Goal: Task Accomplishment & Management: Manage account settings

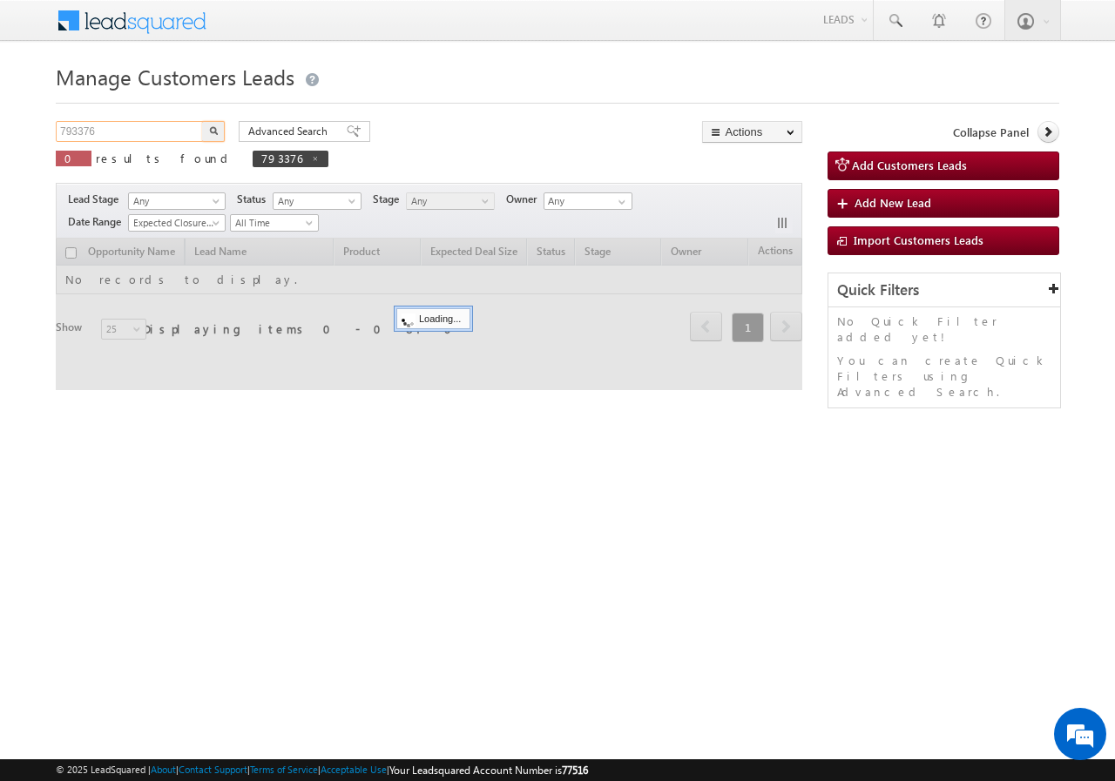
click at [159, 137] on input "793376" at bounding box center [130, 131] width 149 height 21
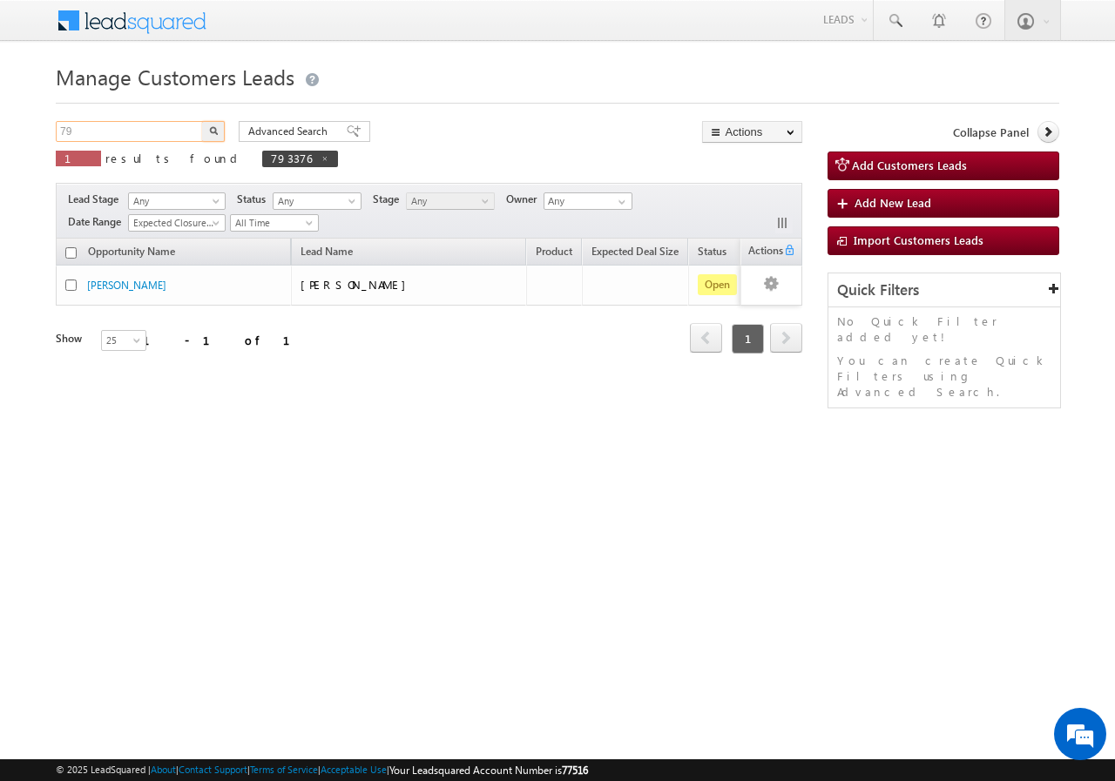
type input "7"
paste input "796530"
type input "796530"
click at [202, 121] on button "button" at bounding box center [213, 131] width 23 height 21
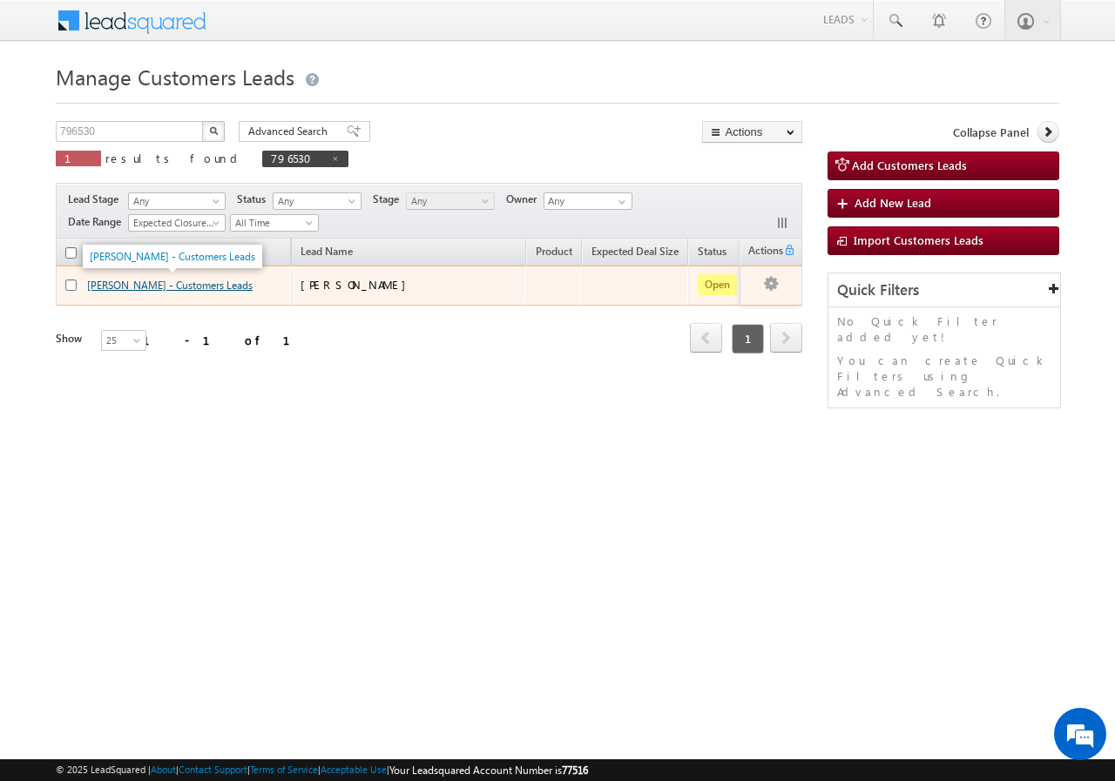
click at [125, 286] on link "KUMAR HIRDESH - Customers Leads" at bounding box center [169, 285] width 165 height 13
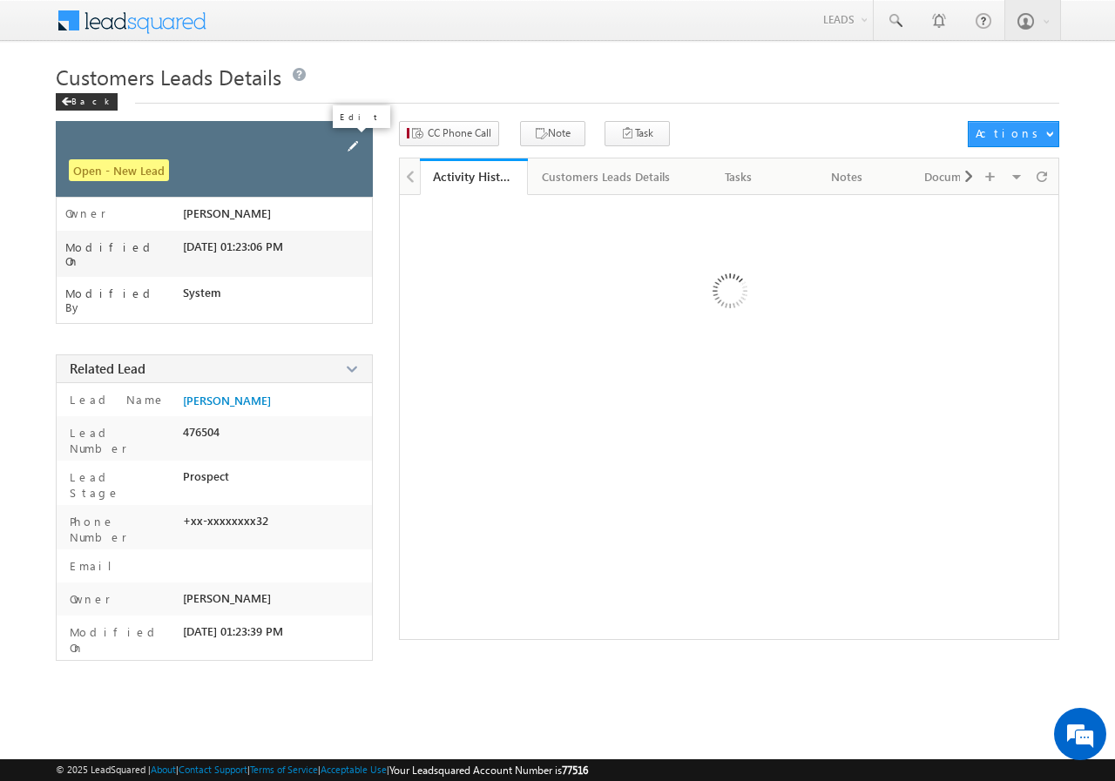
click at [350, 142] on span at bounding box center [352, 146] width 19 height 19
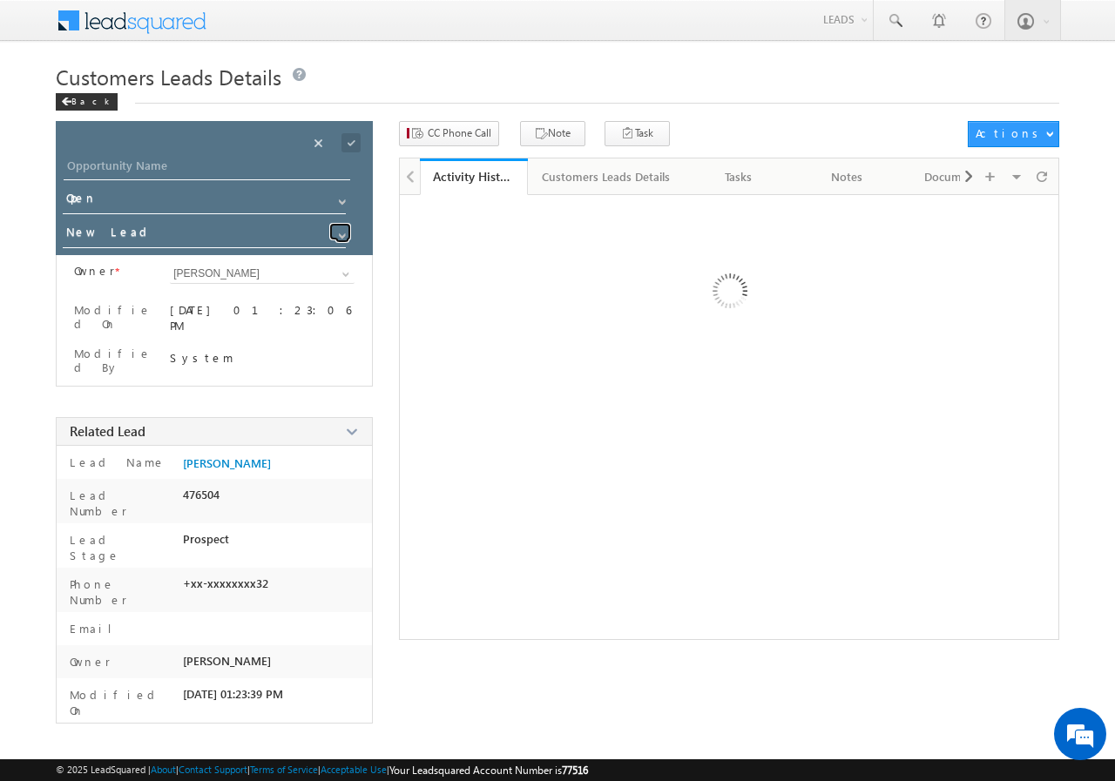
click at [341, 235] on span at bounding box center [342, 236] width 14 height 14
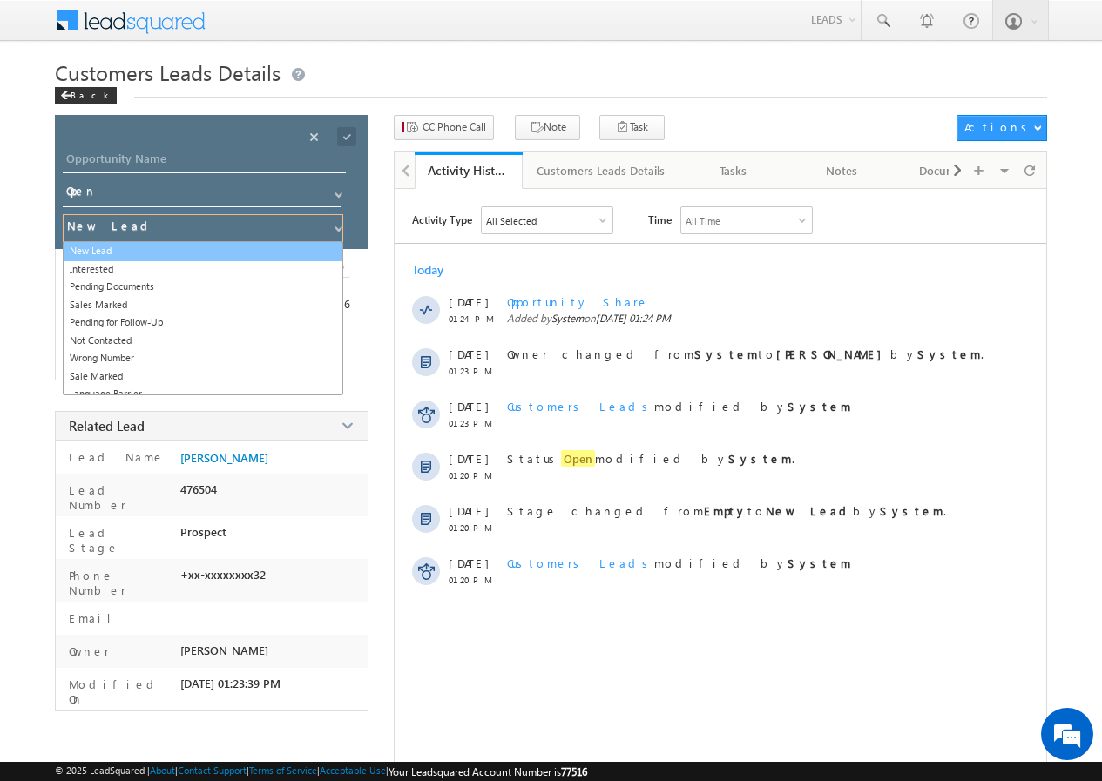
click at [186, 248] on link "New Lead" at bounding box center [203, 251] width 280 height 20
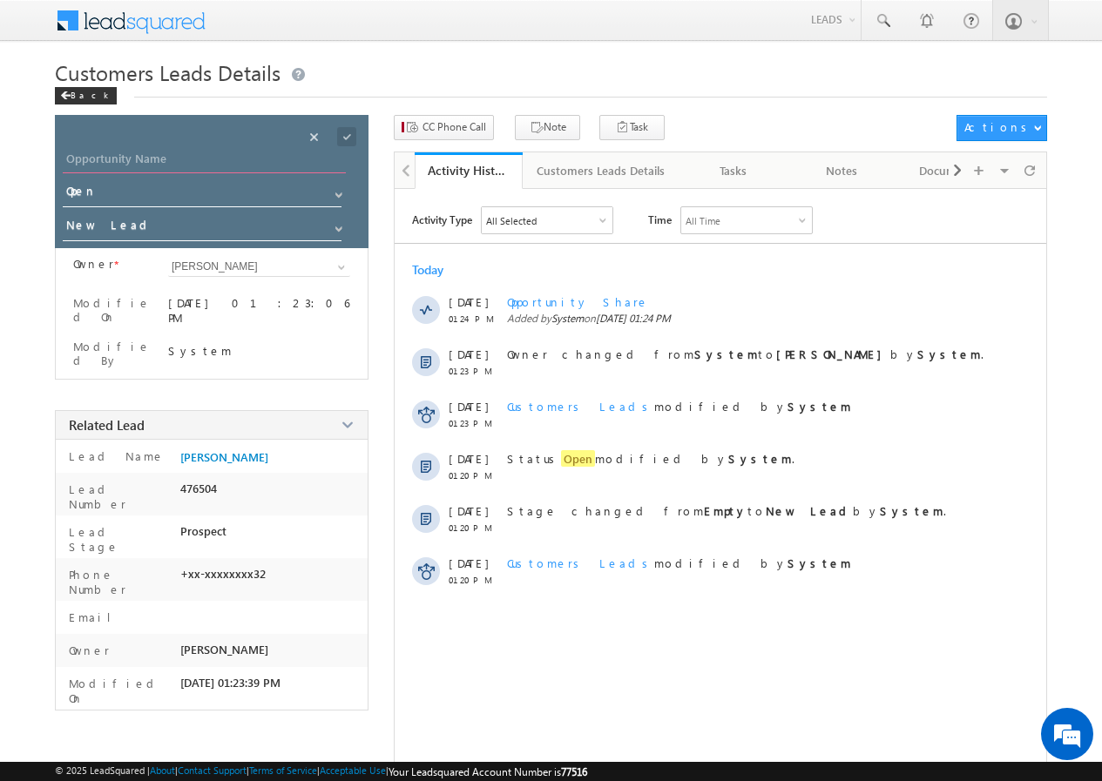
click at [199, 155] on input "Opportunity Name" at bounding box center [204, 161] width 283 height 24
click at [169, 160] on input "Opportunity Name" at bounding box center [204, 161] width 283 height 24
paste input "[PERSON_NAME]"
type input "[PERSON_NAME]"
click at [348, 134] on span at bounding box center [346, 136] width 19 height 19
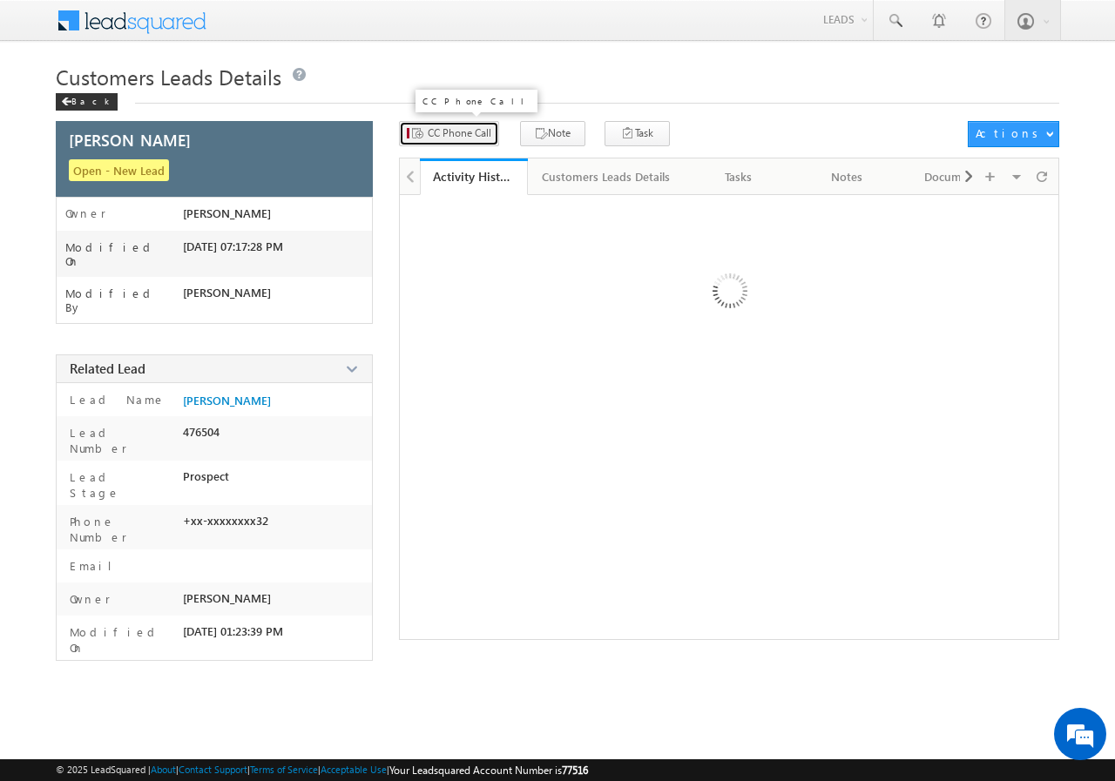
click at [444, 132] on span "CC Phone Call" at bounding box center [460, 133] width 64 height 16
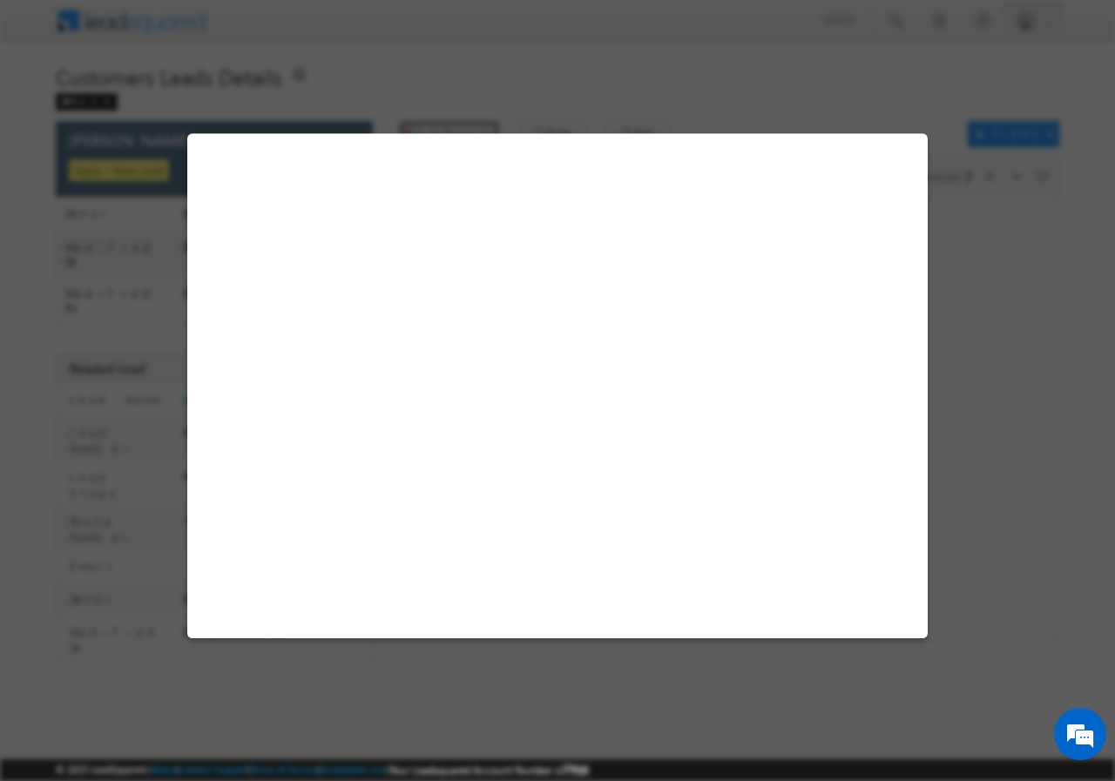
select select "Delhi 1"
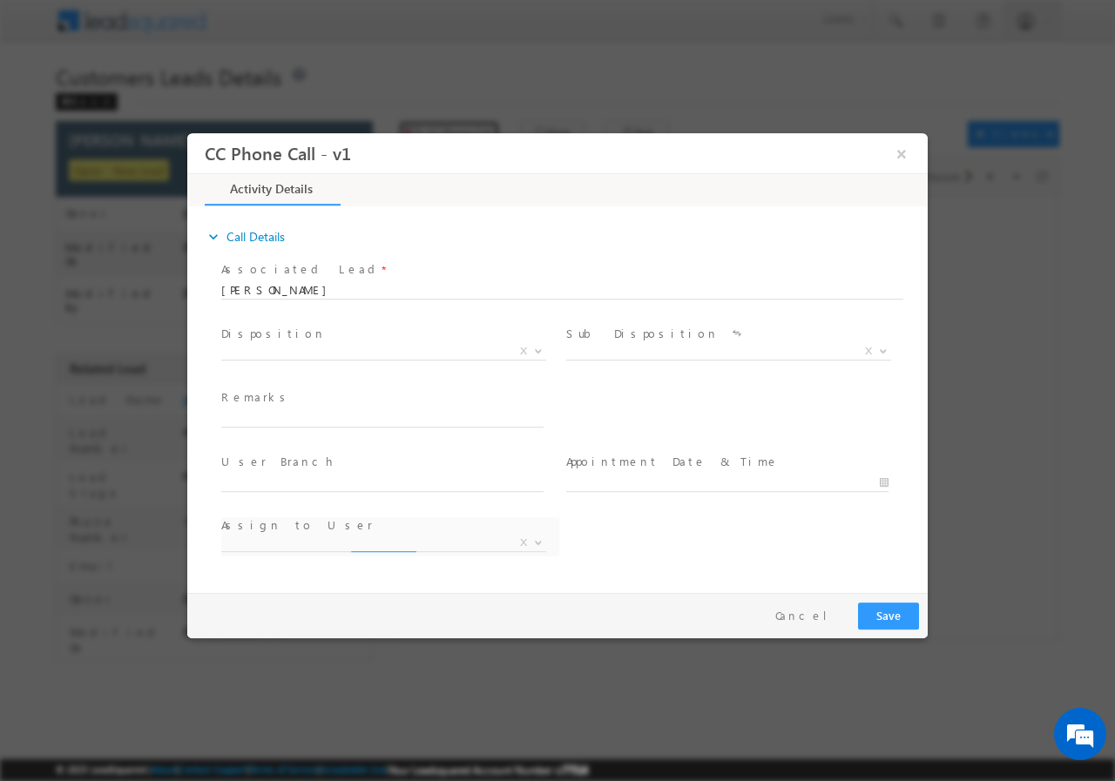
select select "dharmendra.sikarwar1@sgrlimited.in"
click at [537, 348] on b at bounding box center [538, 350] width 10 height 6
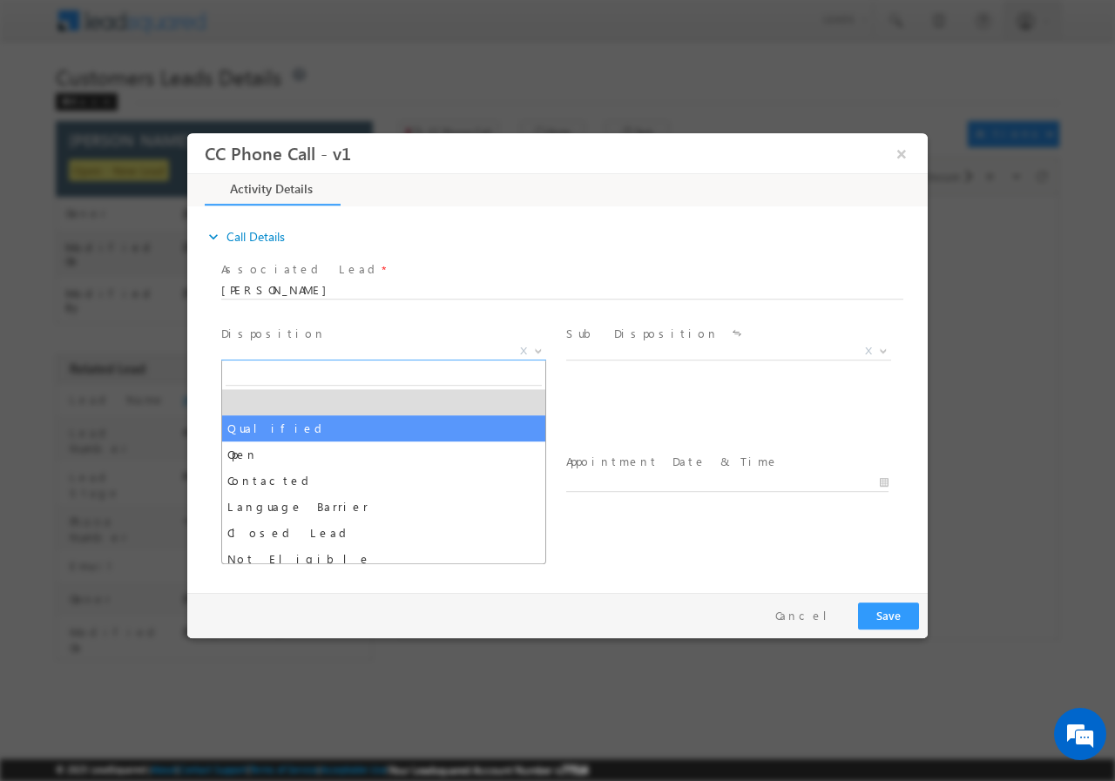
select select "Qualified"
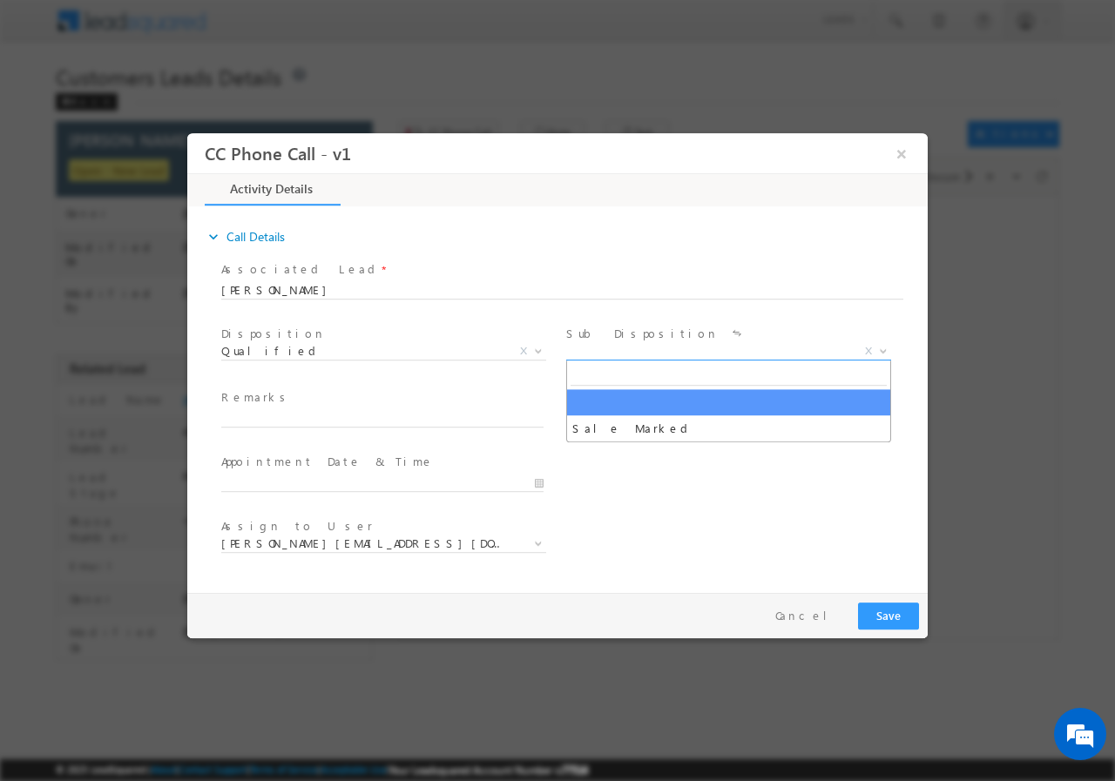
click at [884, 348] on b at bounding box center [883, 350] width 10 height 6
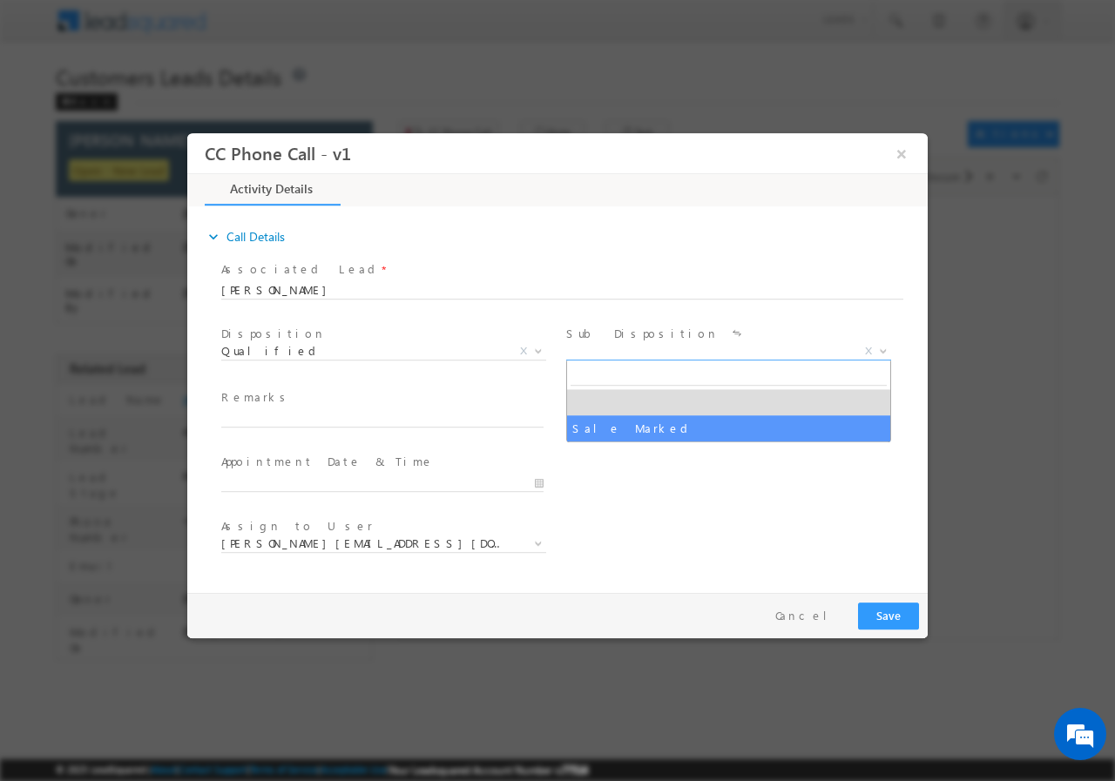
select select "Sale Marked"
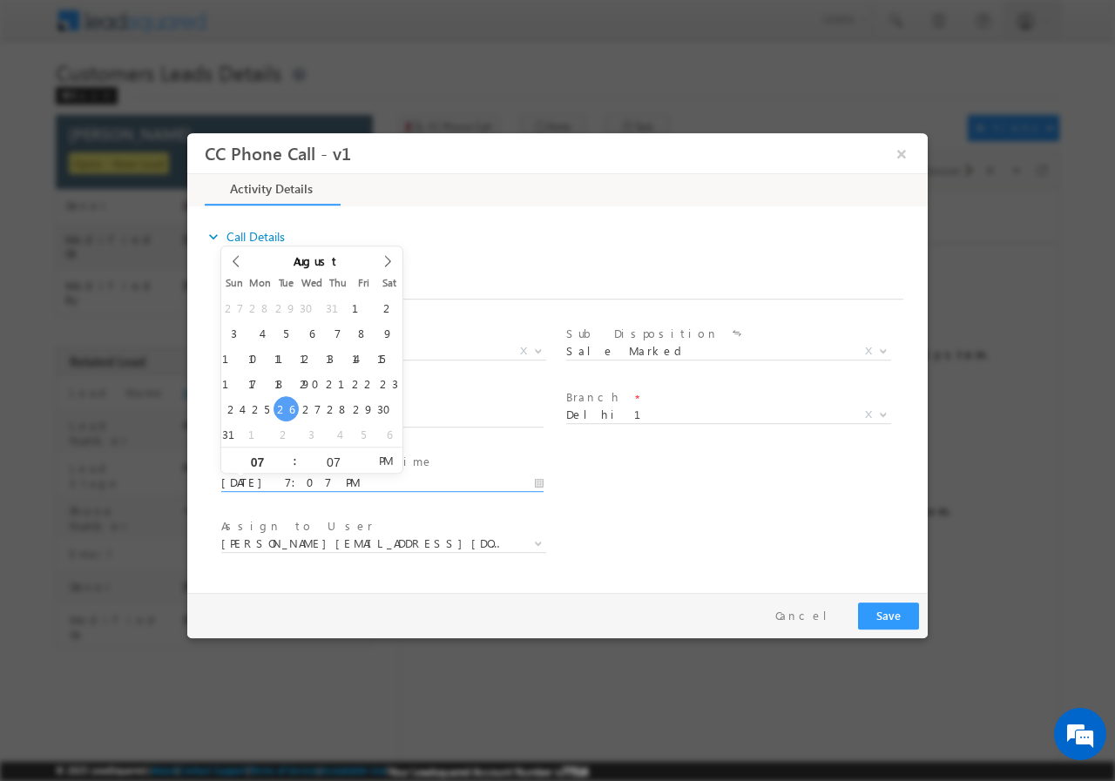
click at [537, 483] on input "08/26/2025 7:07 PM" at bounding box center [382, 482] width 322 height 17
drag, startPoint x: 335, startPoint y: 409, endPoint x: 321, endPoint y: 422, distance: 19.7
type input "08/28/2025 6:07 PM"
type input "06"
click at [284, 466] on span at bounding box center [287, 466] width 12 height 13
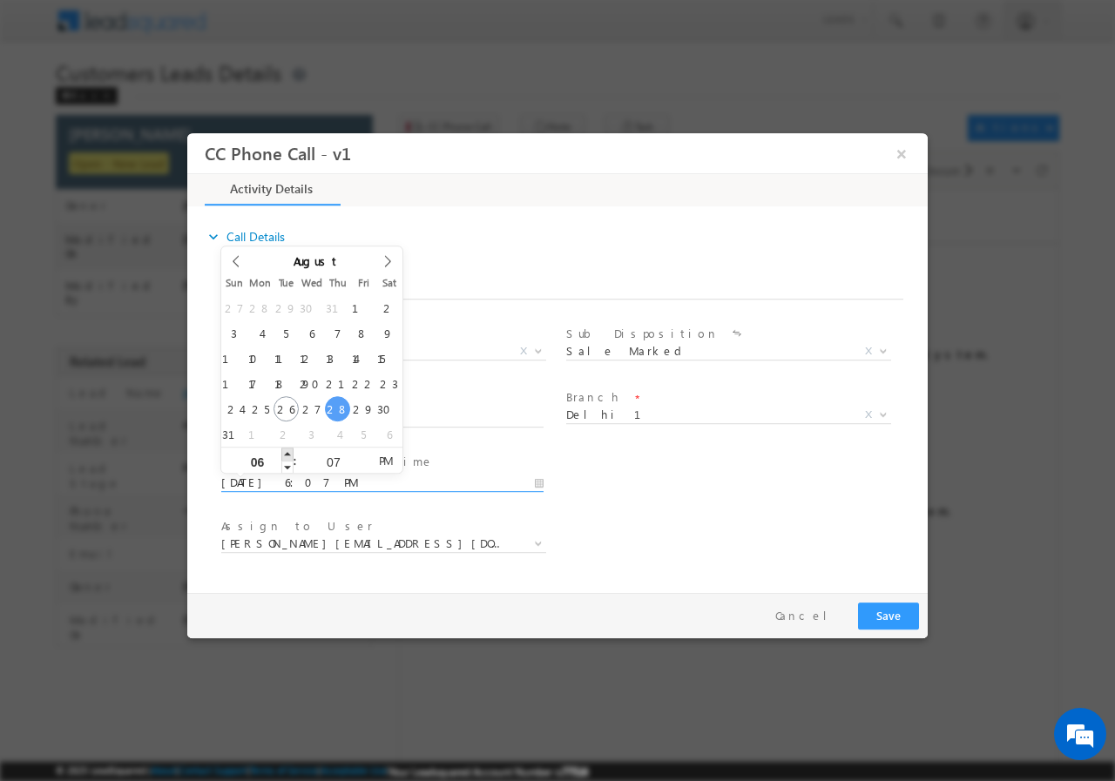
type input "08/28/2025 7:07 PM"
type input "07"
click at [287, 454] on span at bounding box center [287, 453] width 12 height 13
type input "08/28/2025 8:07 PM"
type input "08"
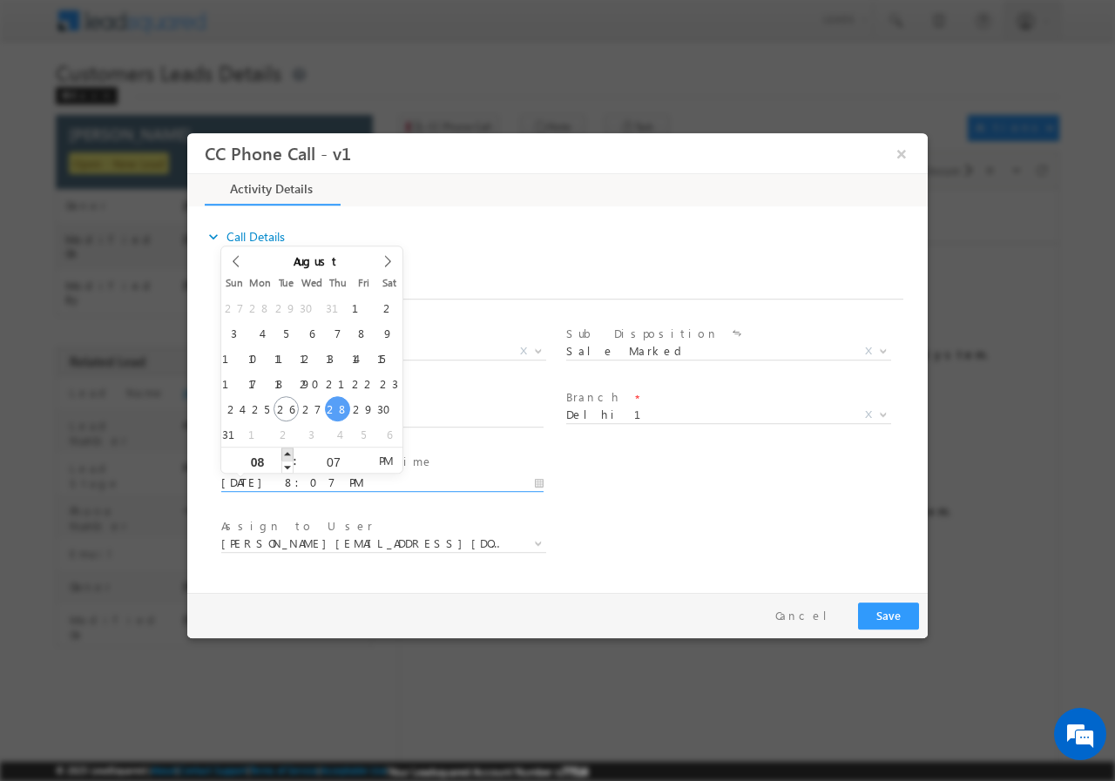
click at [287, 454] on span at bounding box center [287, 453] width 12 height 13
type input "08/28/2025 9:07 PM"
type input "09"
click at [287, 454] on span at bounding box center [287, 453] width 12 height 13
type input "08/28/2025 10:07 PM"
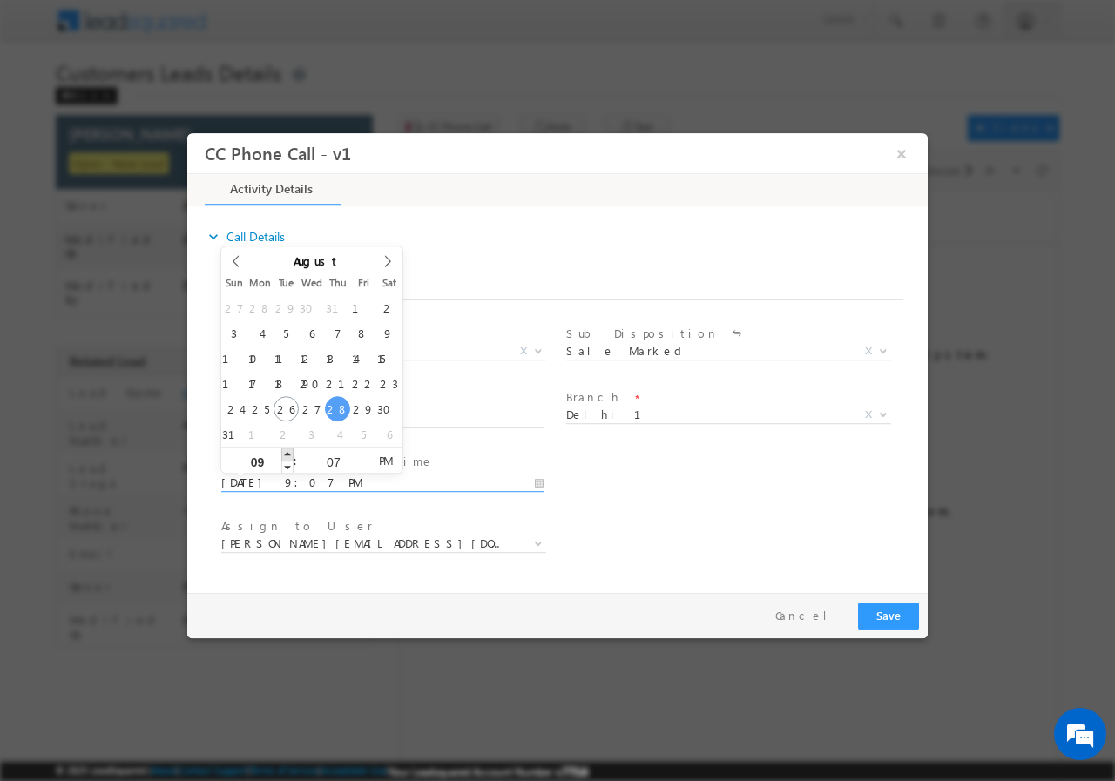
type input "10"
click at [287, 454] on span at bounding box center [287, 453] width 12 height 13
type input "08/28/2025 11:07 PM"
type input "11"
click at [287, 454] on span at bounding box center [287, 453] width 12 height 13
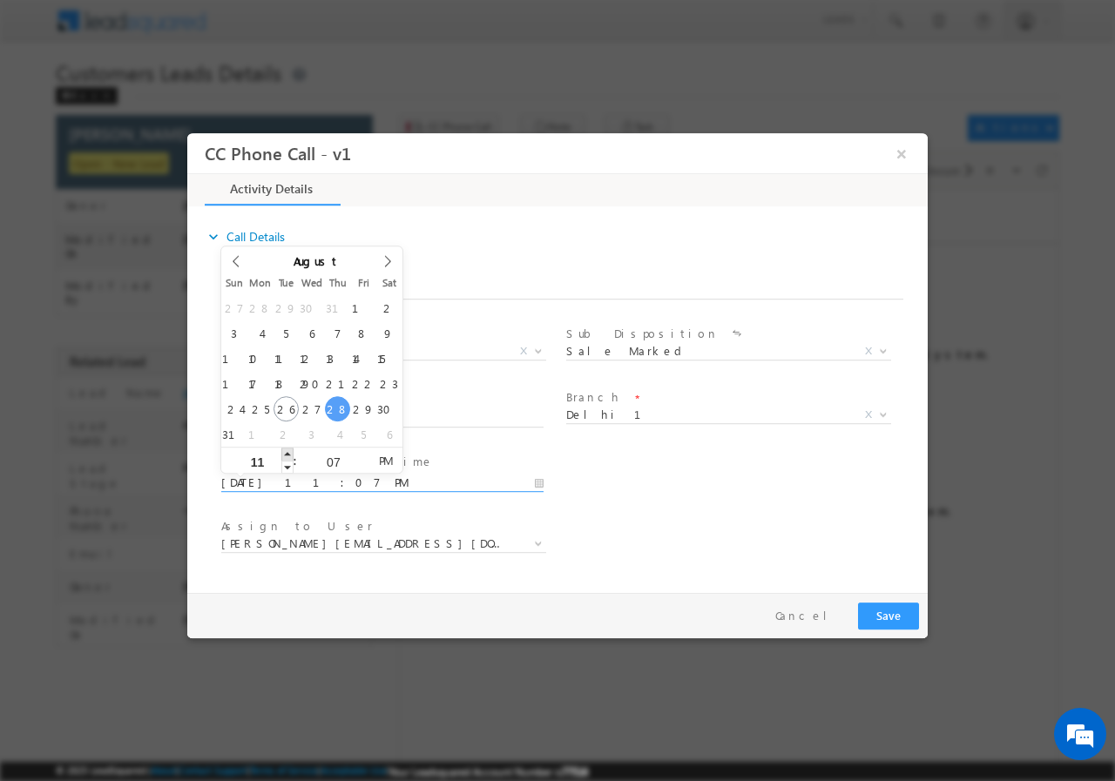
type input "08/28/2025 12:07 AM"
type input "12"
click at [287, 454] on span at bounding box center [287, 453] width 12 height 13
type input "08/28/2025 12:06 AM"
type input "06"
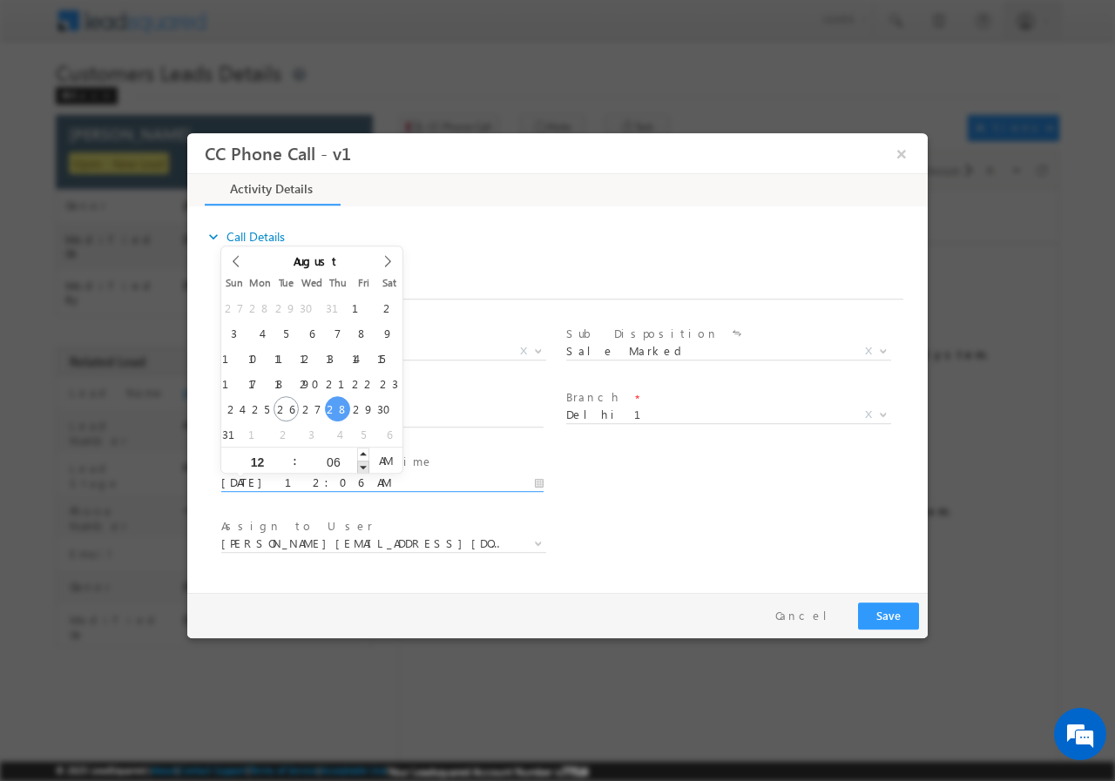
click at [361, 469] on span at bounding box center [363, 466] width 12 height 13
type input "08/28/2025 12:05 AM"
type input "05"
click at [361, 468] on span at bounding box center [363, 466] width 12 height 13
type input "08/28/2025 12:04 AM"
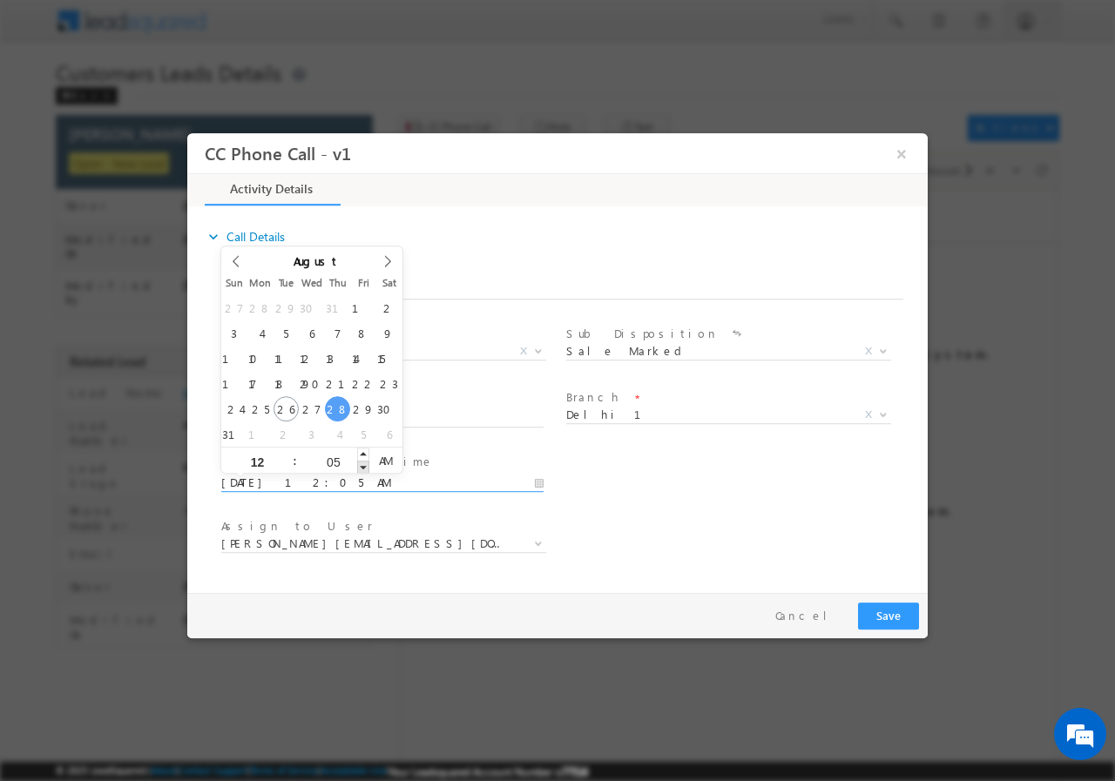
type input "04"
click at [361, 468] on span at bounding box center [363, 466] width 12 height 13
type input "08/28/2025 12:03 AM"
type input "03"
click at [360, 468] on span at bounding box center [363, 466] width 12 height 13
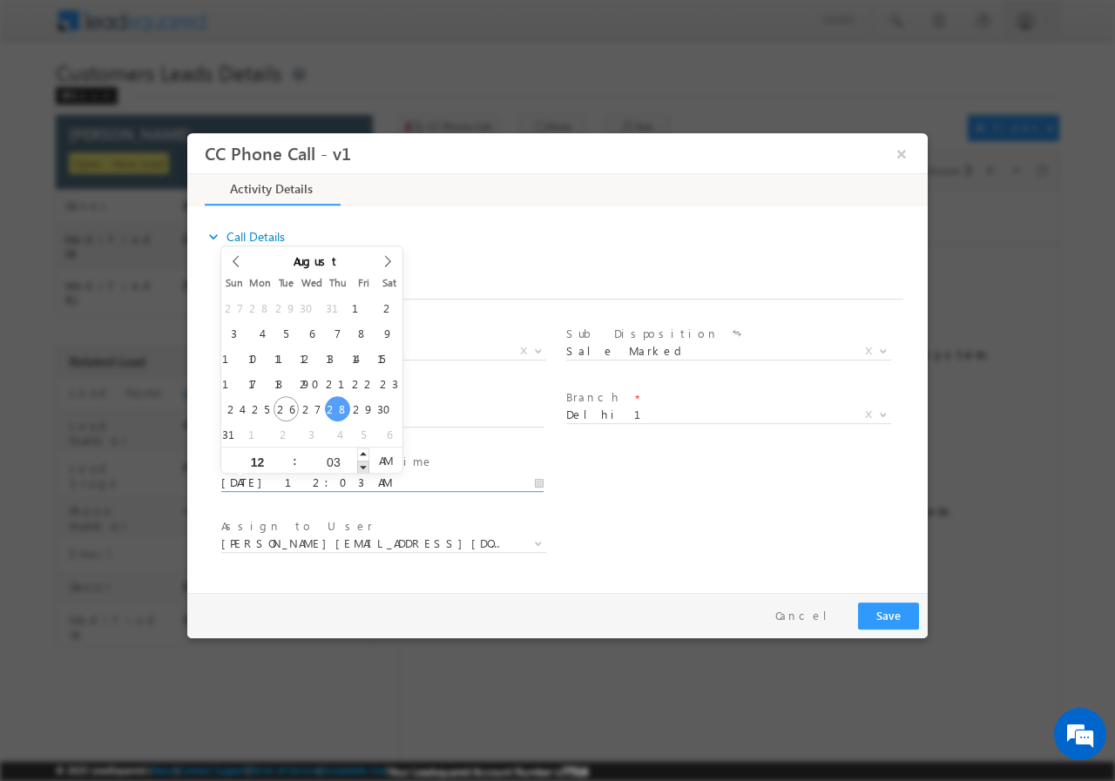
type input "08/28/2025 12:02 AM"
type input "02"
click at [358, 468] on span at bounding box center [363, 466] width 12 height 13
type input "08/28/2025 12:01 AM"
type input "01"
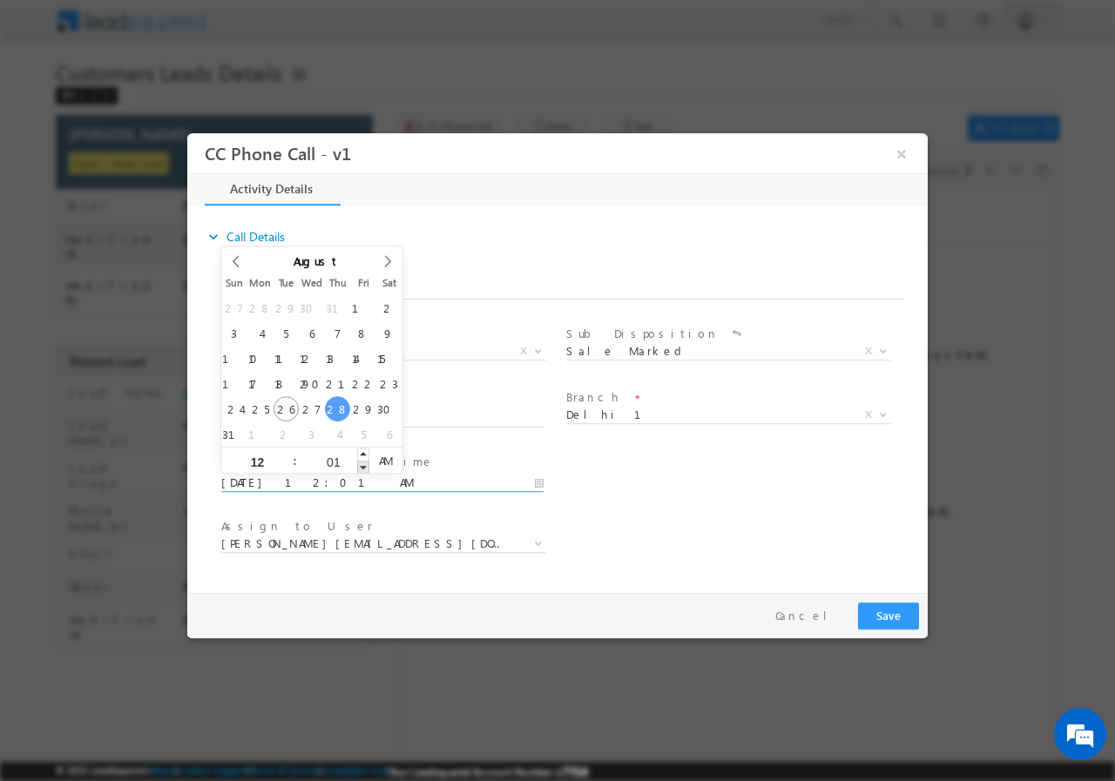
click at [357, 467] on span at bounding box center [363, 466] width 12 height 13
type input "08/28/2025 12:00 AM"
type input "00"
click at [357, 467] on span at bounding box center [363, 466] width 12 height 13
type input "08/28/2025 12:00 PM"
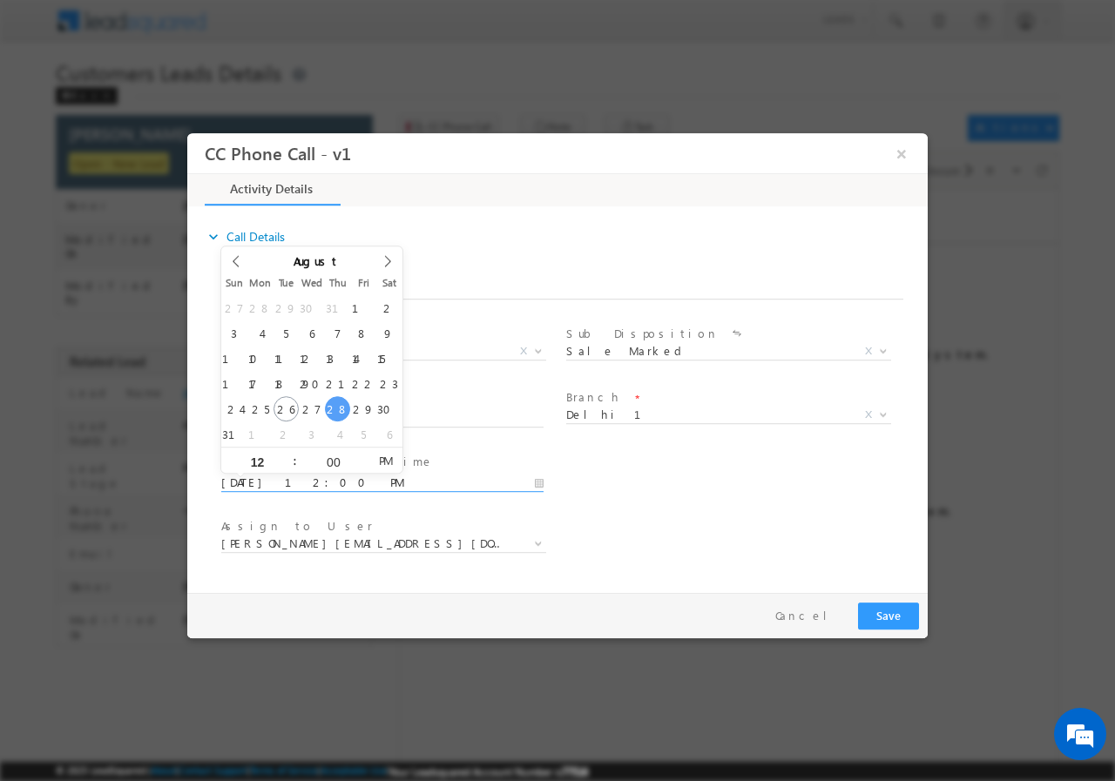
click at [390, 463] on span "PM" at bounding box center [385, 460] width 32 height 26
click at [604, 484] on div "User Branch * Appointment Date & Time * 08/28/2025 12:00 PM" at bounding box center [573, 481] width 710 height 64
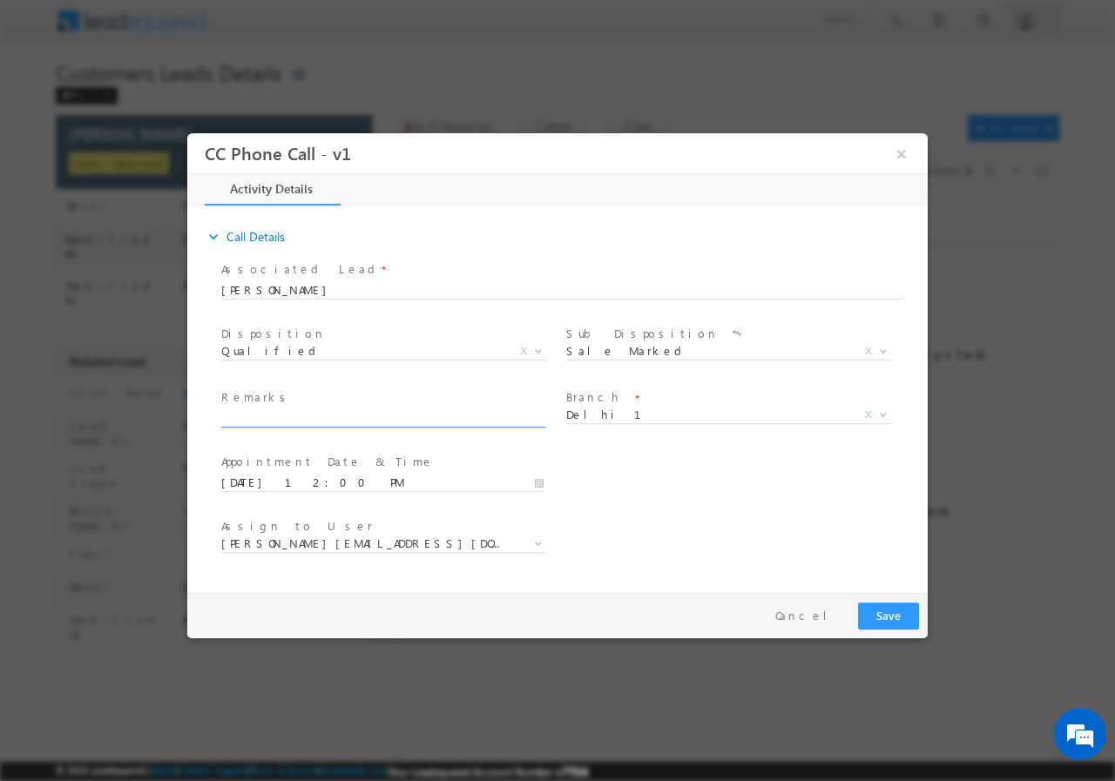
click at [307, 416] on input "text" at bounding box center [382, 417] width 322 height 17
paste input "Delhi -110084 /MOB - 9811385332 / Campaign -VB_Interested /Unique -796530/HIRDE…"
type input "Delhi -110084 /MOB - 9811385332 / Campaign -VB_Interested /Unique -796530/HIRDE…"
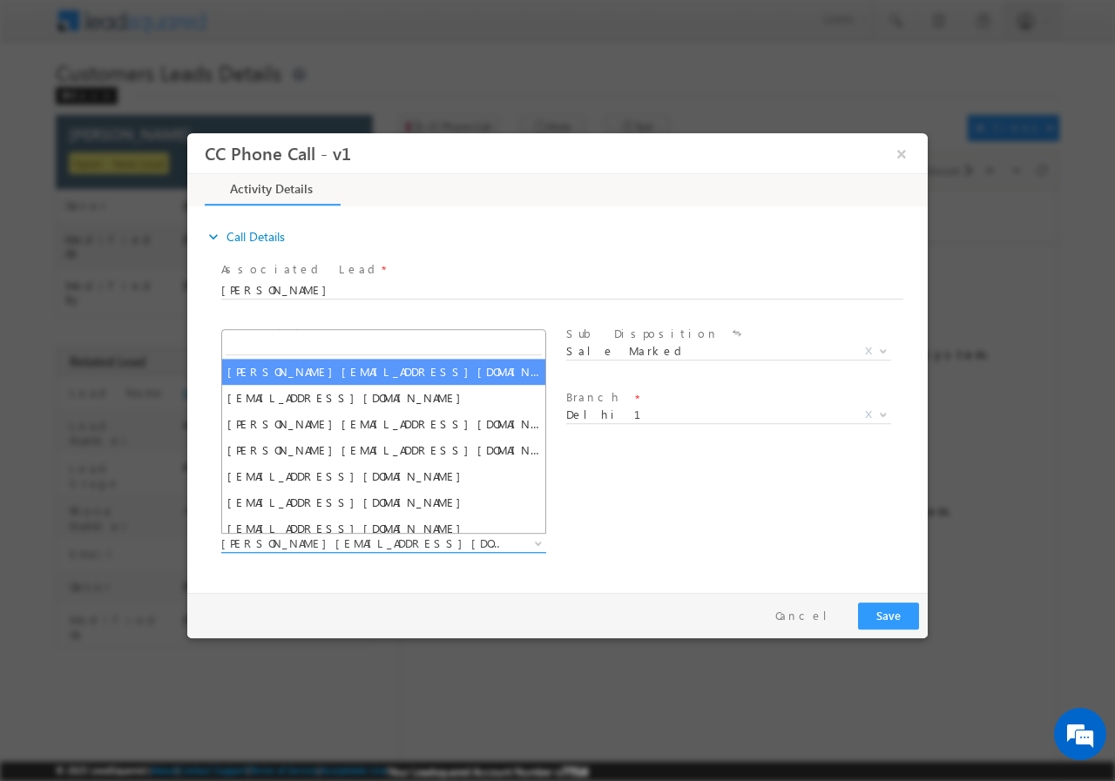
click at [500, 537] on span "dharmendra.sikarwar1@sgrlimited.in" at bounding box center [362, 543] width 283 height 16
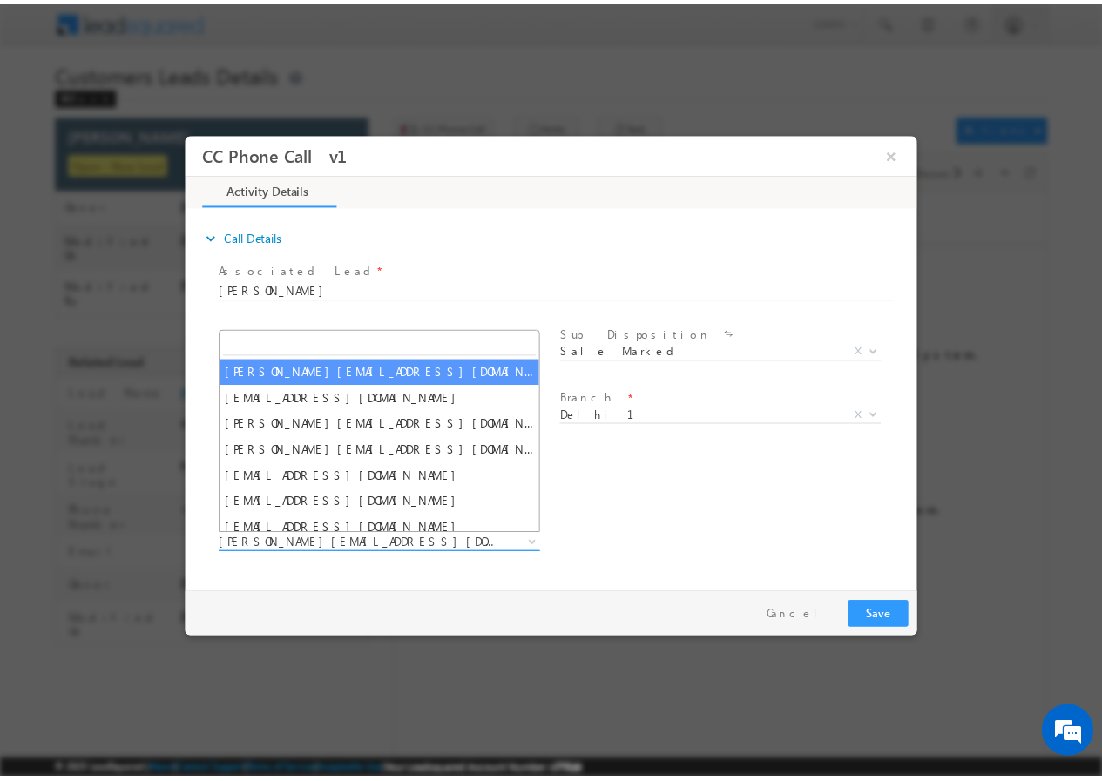
scroll to position [0, 0]
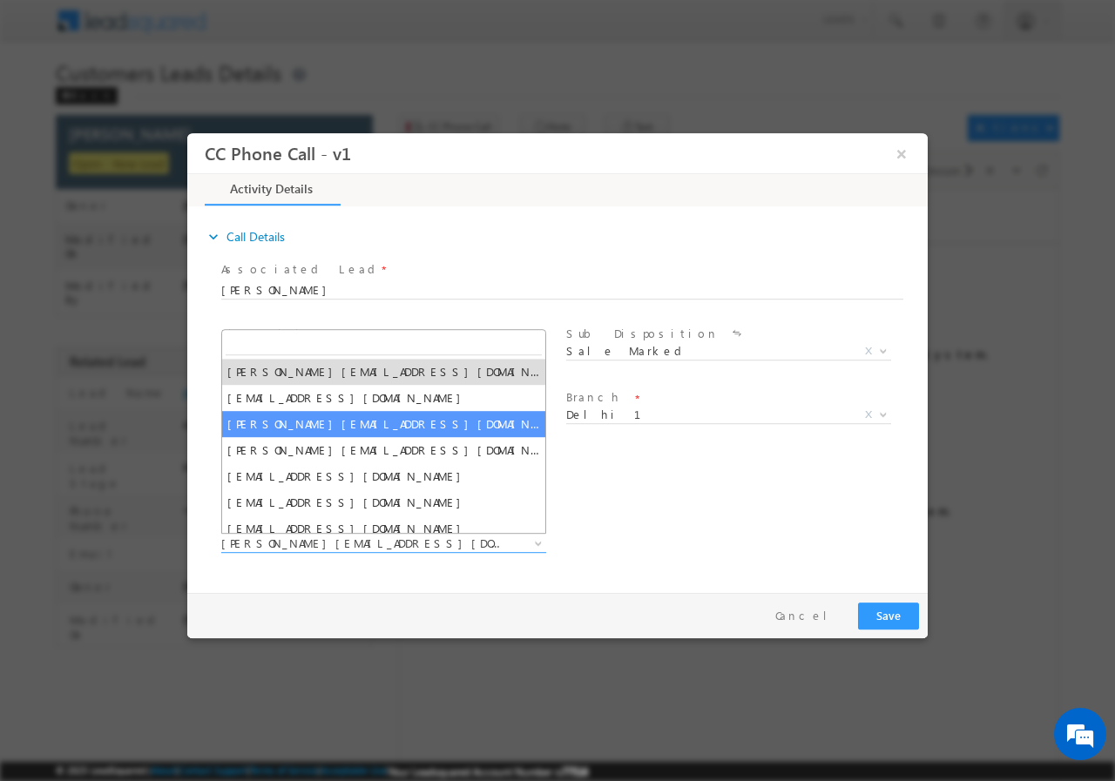
paste input "rana.singh@sgrlimited.in"
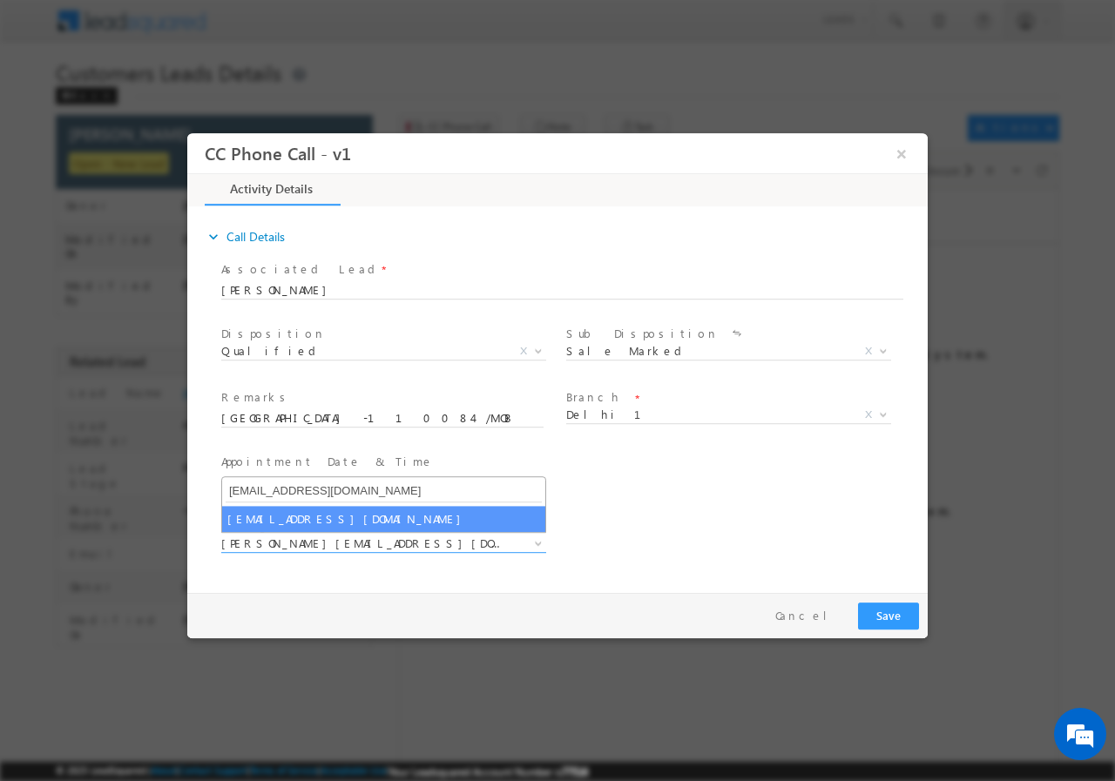
type input "rana.singh@sgrlimited.in"
select select "rana.singh@sgrlimited.in"
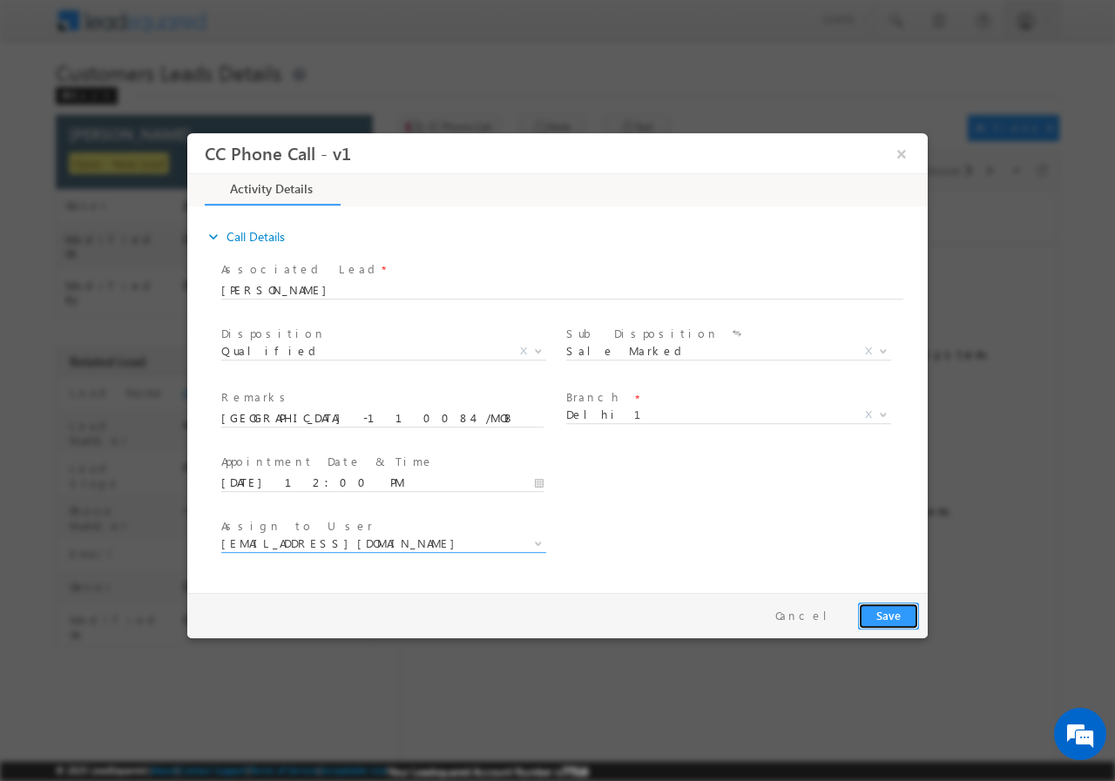
click at [883, 614] on button "Save" at bounding box center [888, 615] width 61 height 27
